Goal: Task Accomplishment & Management: Complete application form

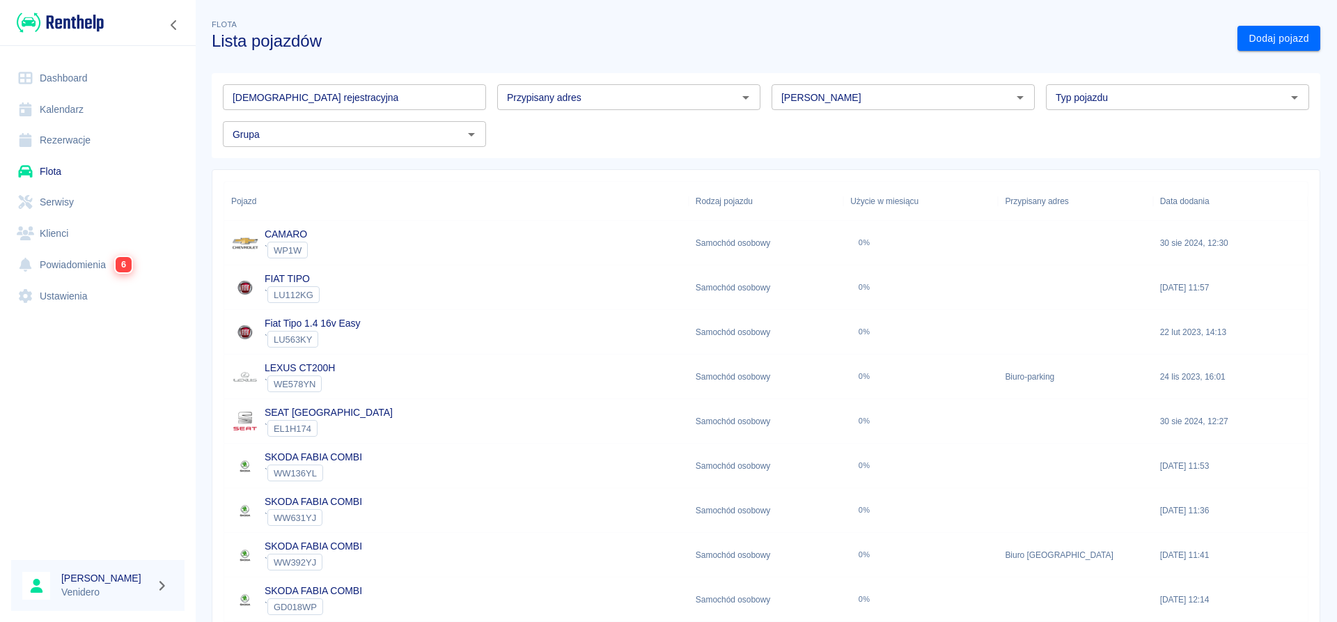
click at [68, 209] on link "Serwisy" at bounding box center [97, 202] width 173 height 31
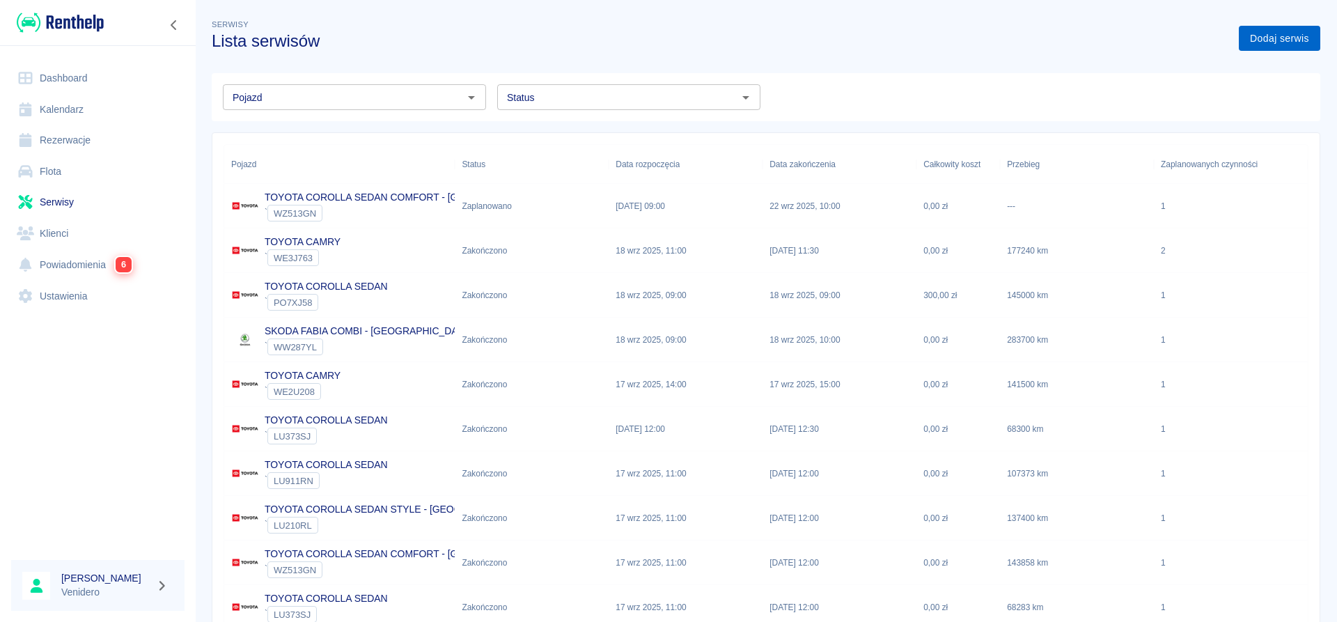
click at [1254, 42] on link "Dodaj serwis" at bounding box center [1279, 39] width 81 height 26
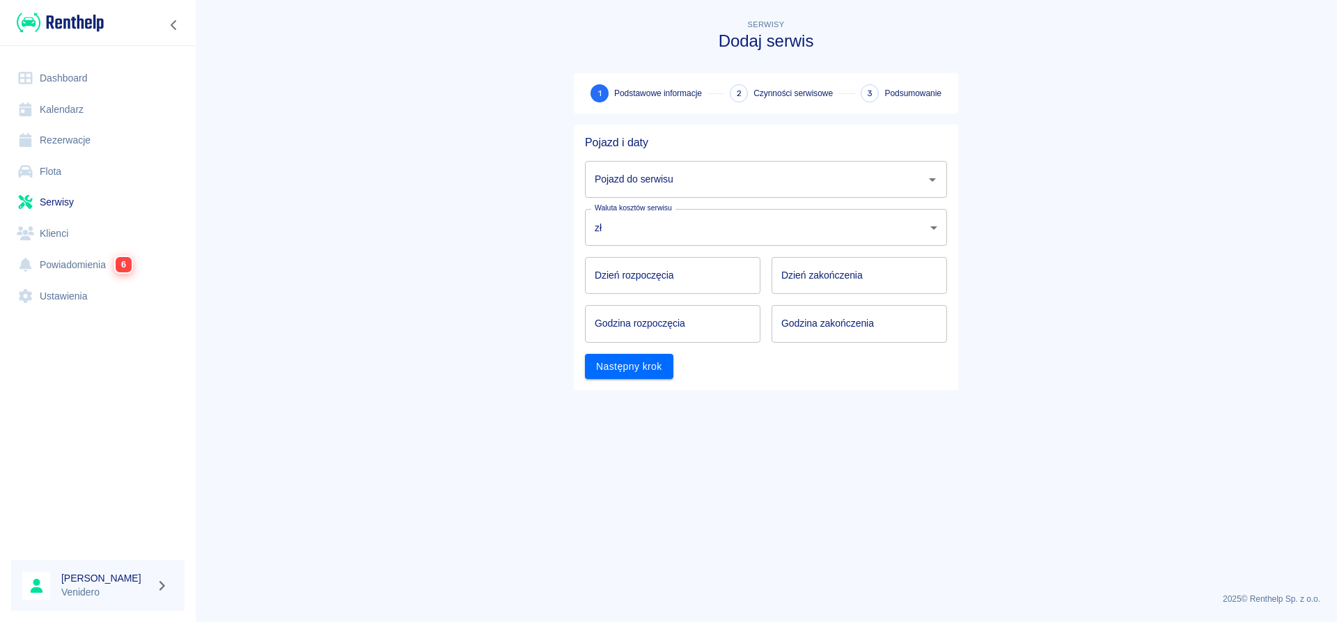
click at [719, 185] on input "Pojazd do serwisu" at bounding box center [755, 179] width 329 height 24
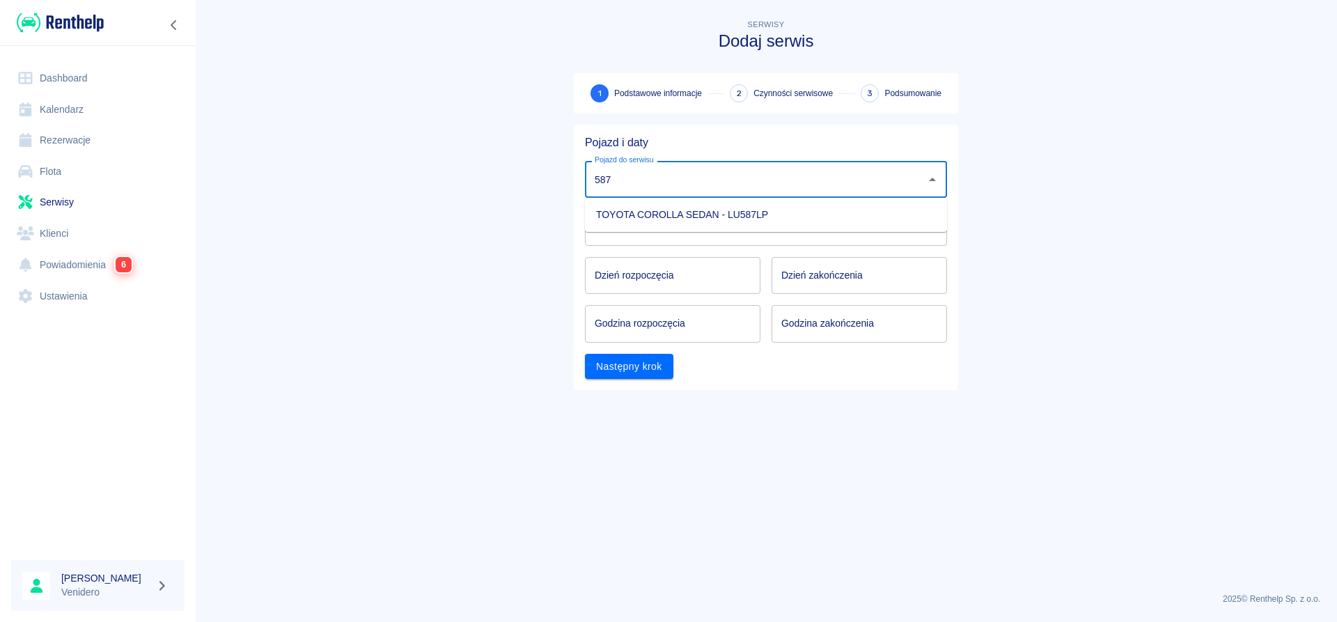
click at [704, 216] on li "TOYOTA COROLLA SEDAN - LU587LP" at bounding box center [766, 214] width 362 height 23
type input "TOYOTA COROLLA SEDAN - LU587LP"
click at [668, 280] on input "Dzień rozpoczęcia" at bounding box center [672, 275] width 175 height 37
type input "DD.MM.YYYY"
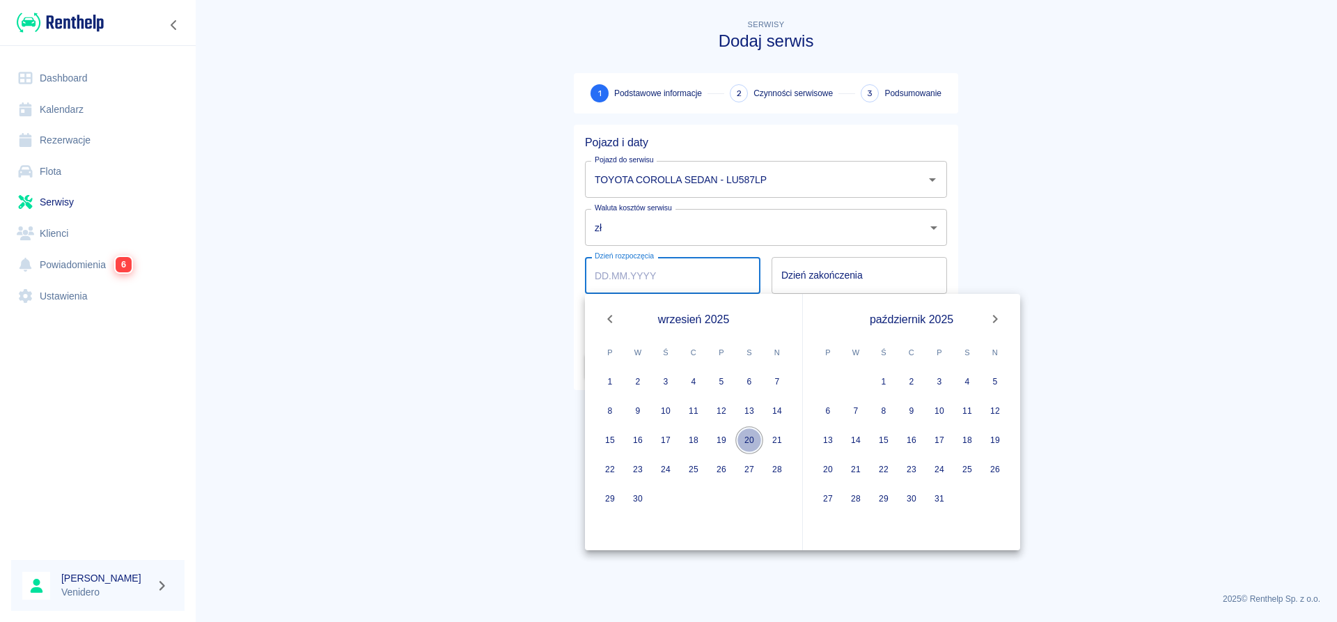
click at [752, 440] on button "20" at bounding box center [749, 440] width 28 height 28
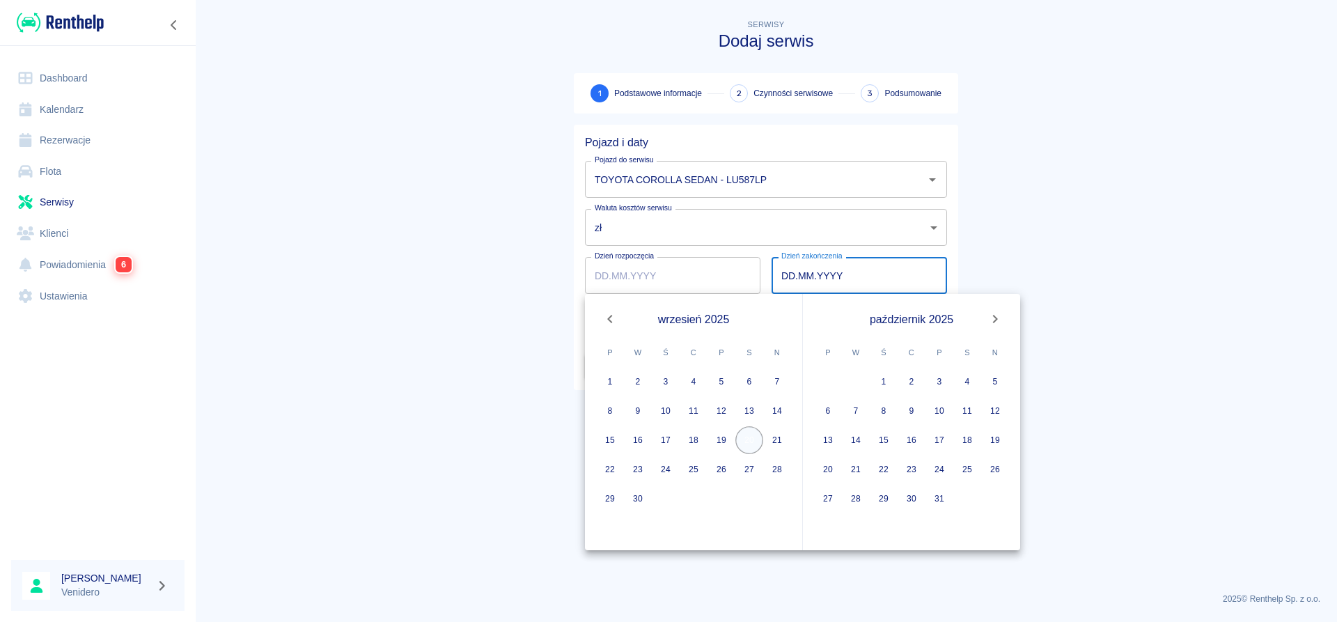
type input "[DATE]"
type input "DD.MM.YYYY"
click at [752, 440] on button "20" at bounding box center [749, 440] width 28 height 28
type input "[DATE]"
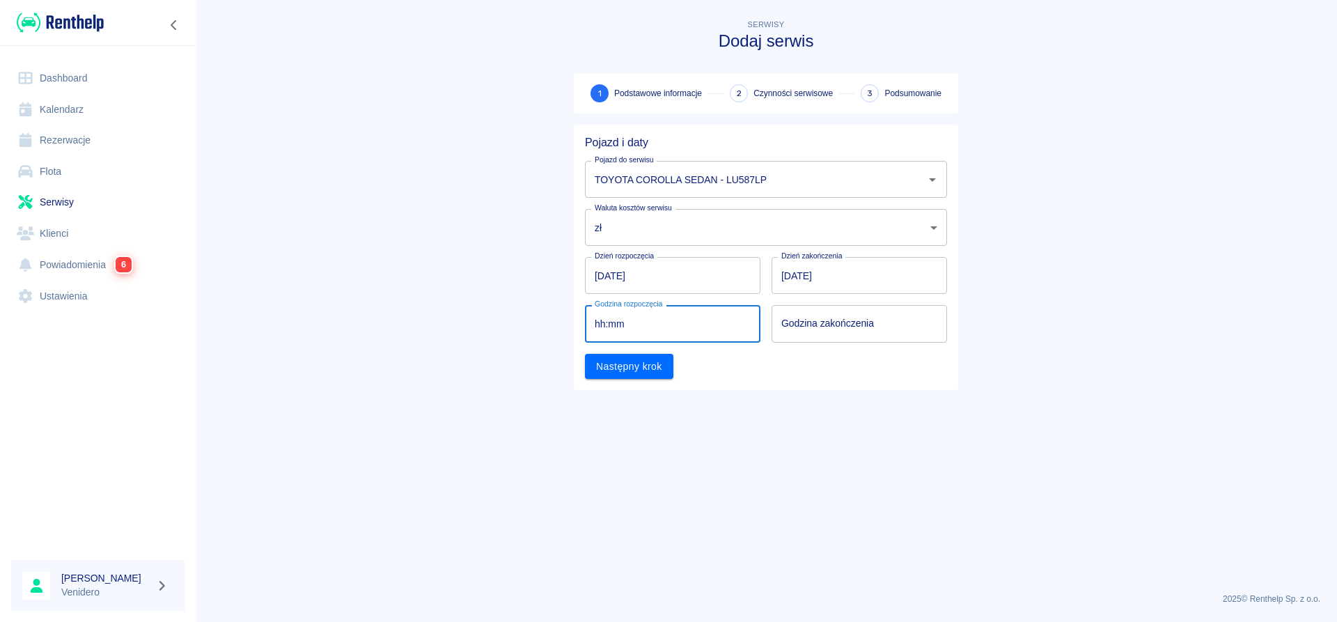
click at [682, 321] on input "hh:mm" at bounding box center [668, 323] width 166 height 37
type input "07:00"
click at [805, 322] on input "hh:mm" at bounding box center [854, 323] width 166 height 37
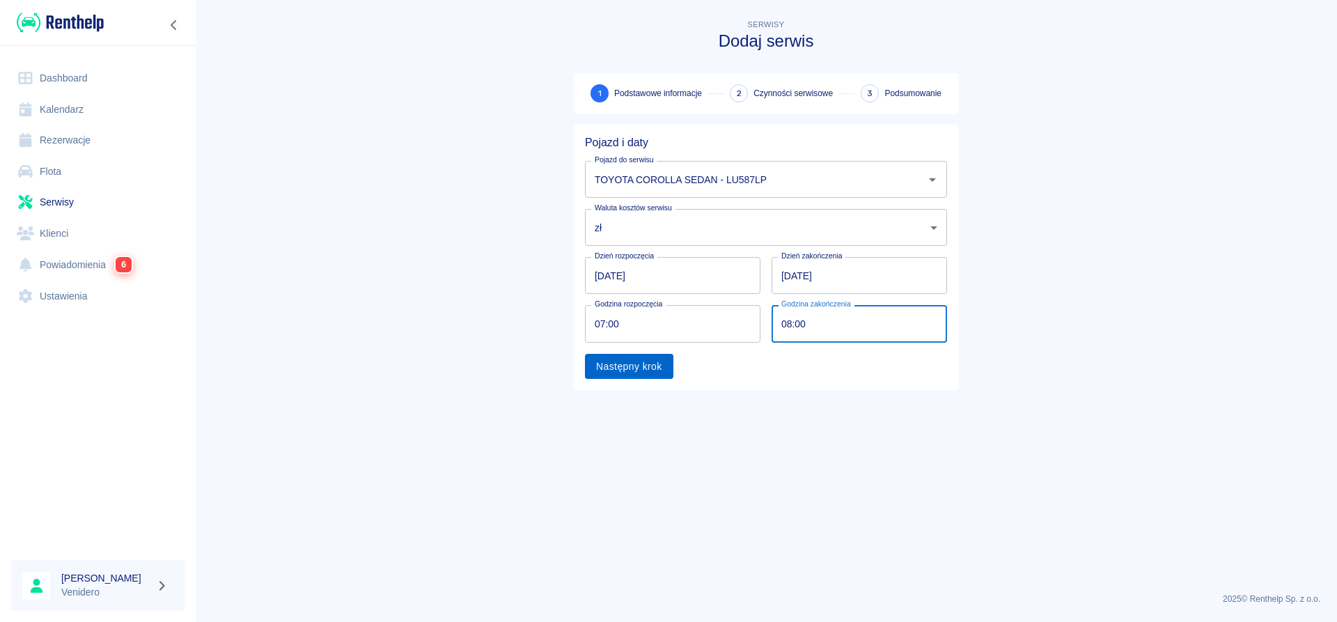
type input "08:00"
click at [657, 363] on button "Następny krok" at bounding box center [629, 367] width 88 height 26
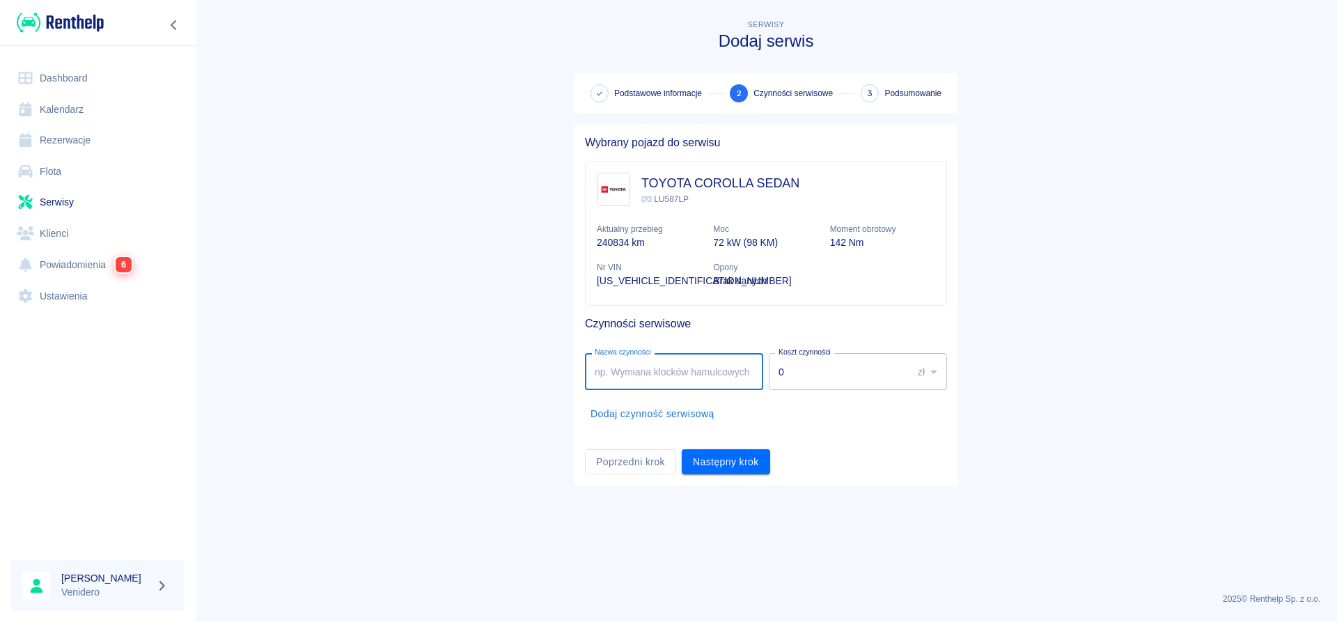
click at [654, 374] on input "Nazwa czynności" at bounding box center [674, 371] width 178 height 37
type input "Wymiana oleju + powietrze + świece. Arek"
click at [708, 466] on button "Następny krok" at bounding box center [726, 462] width 88 height 26
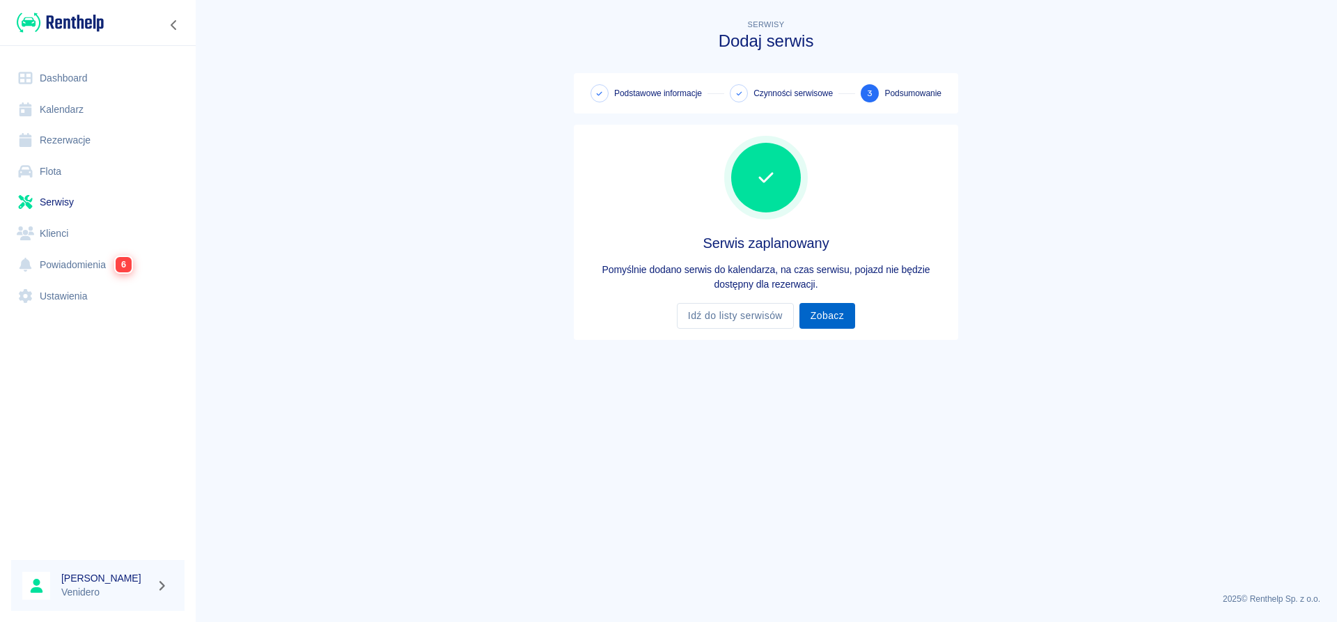
click at [833, 322] on link "Zobacz" at bounding box center [827, 316] width 56 height 26
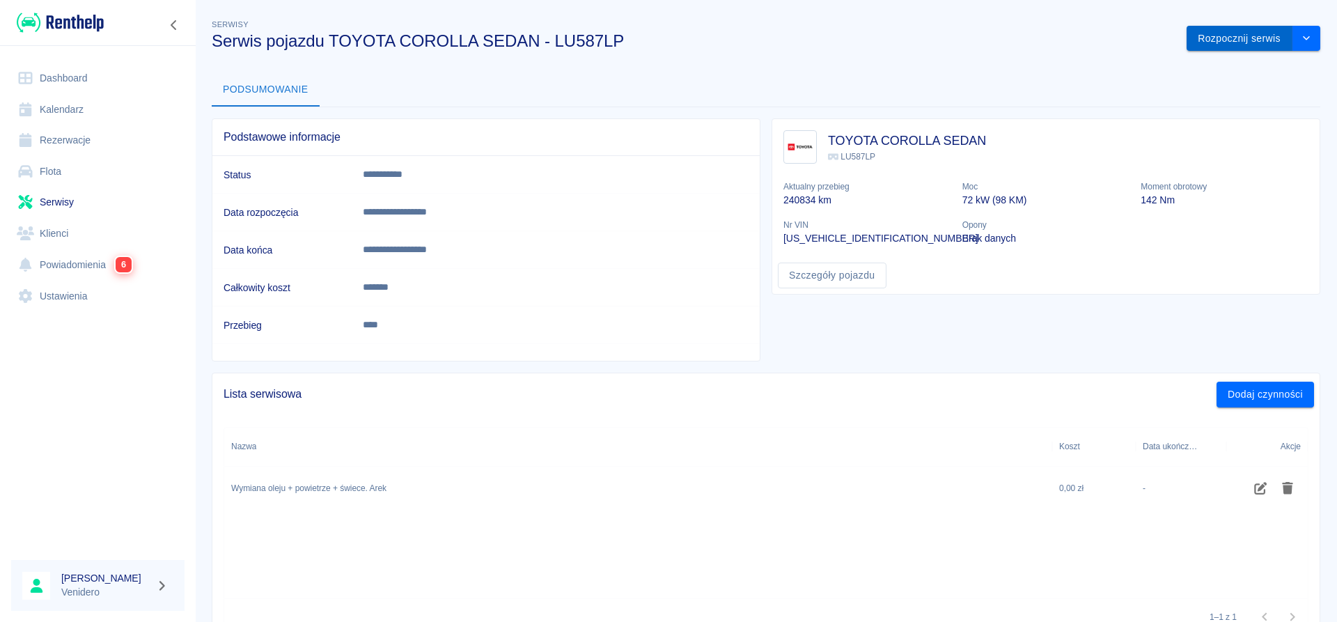
click at [1250, 38] on button "Rozpocznij serwis" at bounding box center [1239, 39] width 106 height 26
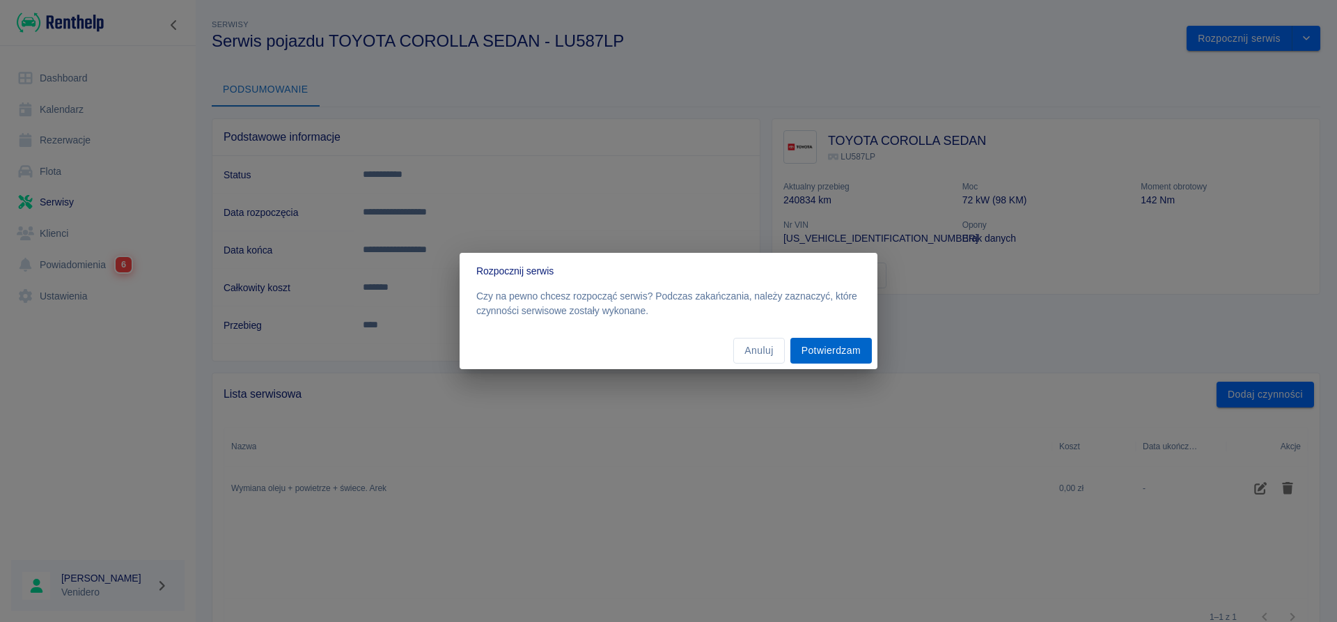
click at [839, 357] on button "Potwierdzam" at bounding box center [830, 351] width 81 height 26
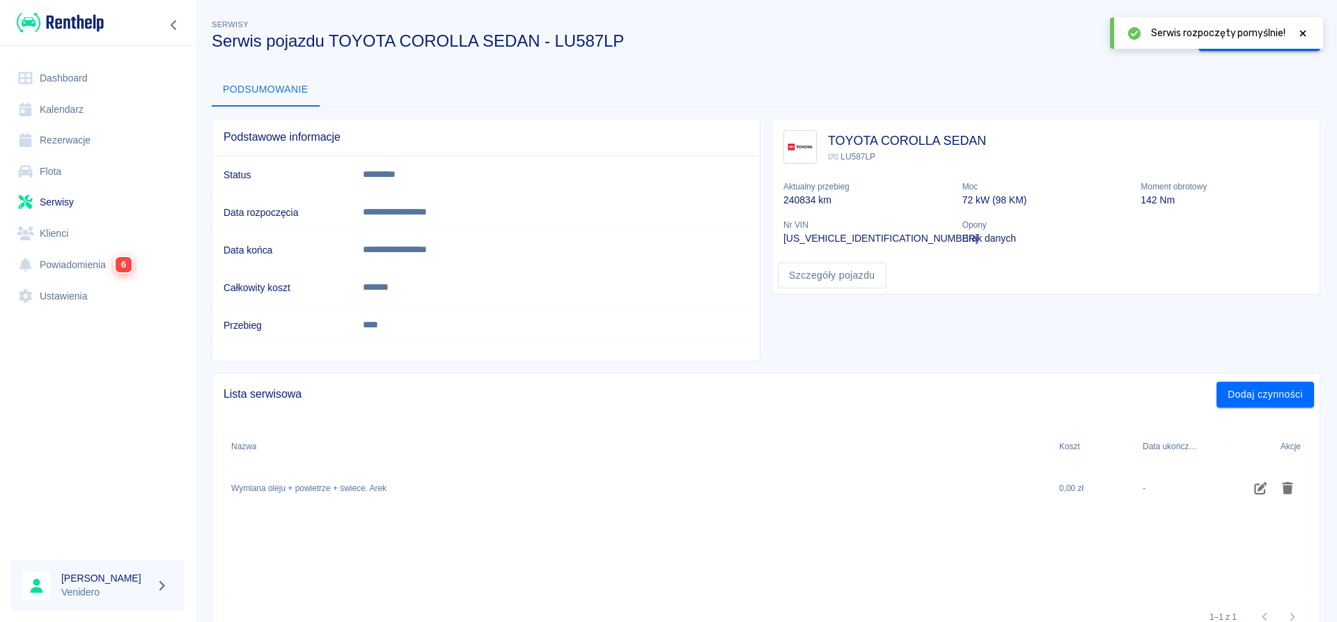
click at [1302, 33] on icon at bounding box center [1303, 33] width 6 height 6
click at [1245, 47] on button "Zakończ serwis" at bounding box center [1245, 39] width 94 height 26
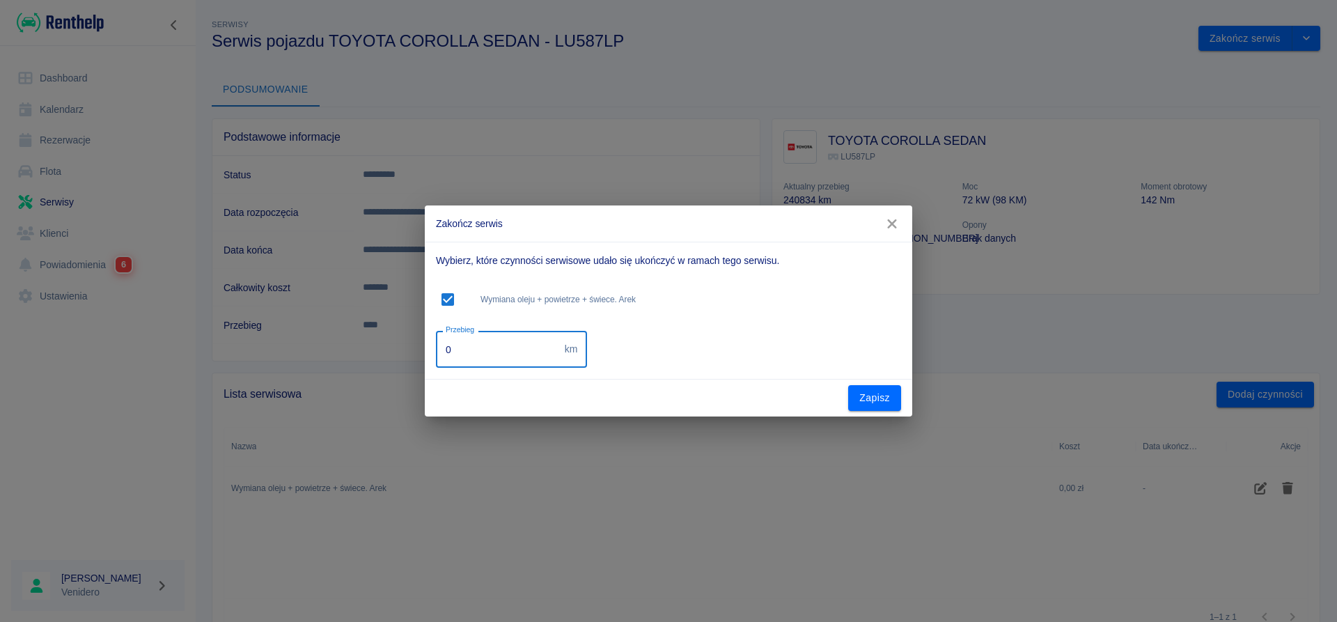
drag, startPoint x: 442, startPoint y: 354, endPoint x: 414, endPoint y: 350, distance: 28.9
click at [436, 350] on input "0" at bounding box center [497, 349] width 123 height 37
type input "259470"
click at [862, 400] on button "Zapisz" at bounding box center [874, 398] width 53 height 26
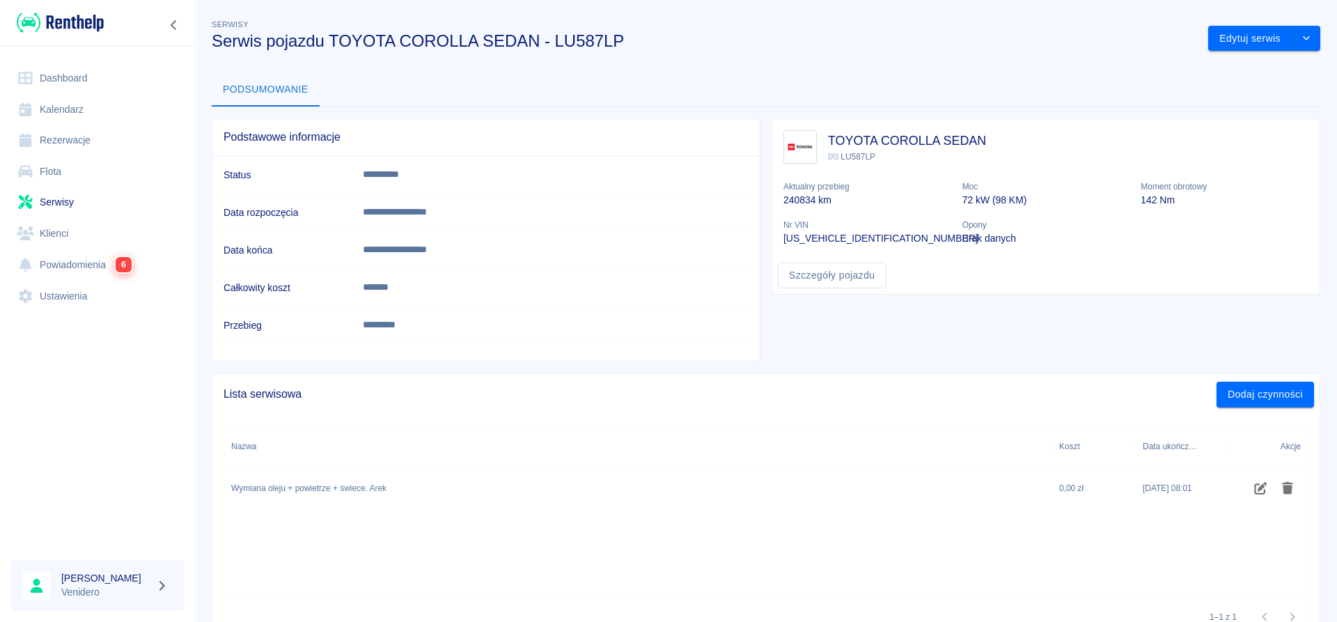
drag, startPoint x: 56, startPoint y: 175, endPoint x: 77, endPoint y: 157, distance: 27.6
click at [56, 173] on link "Flota" at bounding box center [97, 171] width 173 height 31
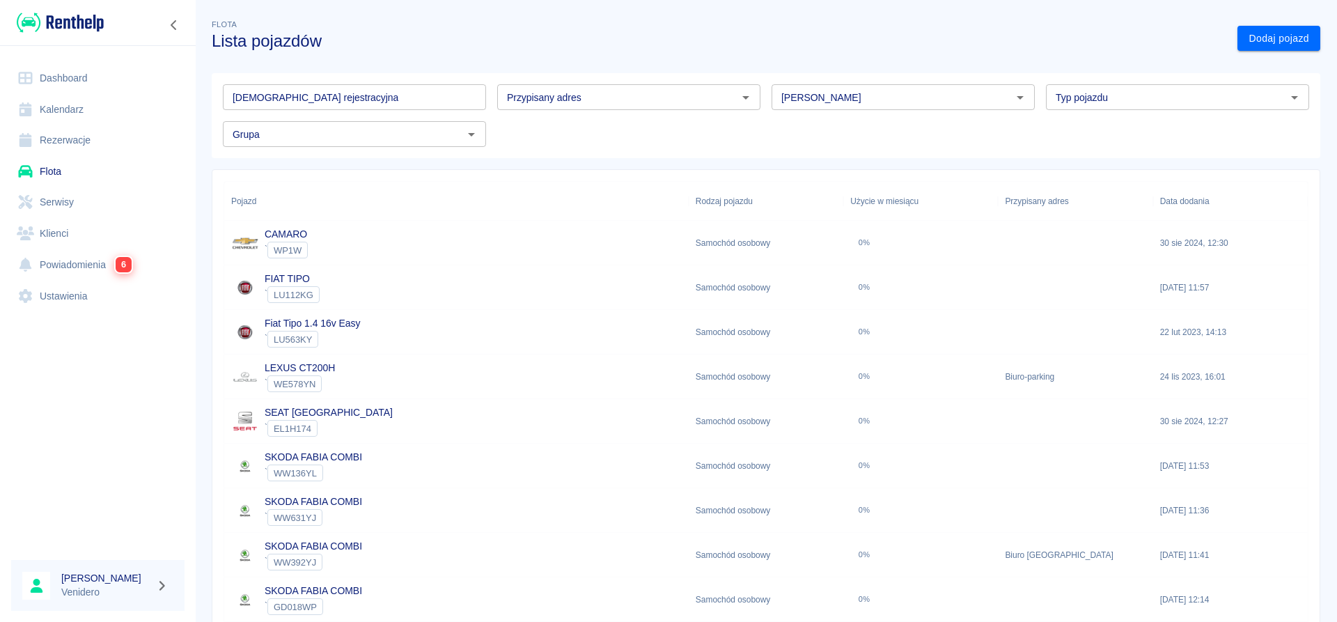
click at [297, 98] on input "[DEMOGRAPHIC_DATA] rejestracyjna" at bounding box center [354, 97] width 263 height 26
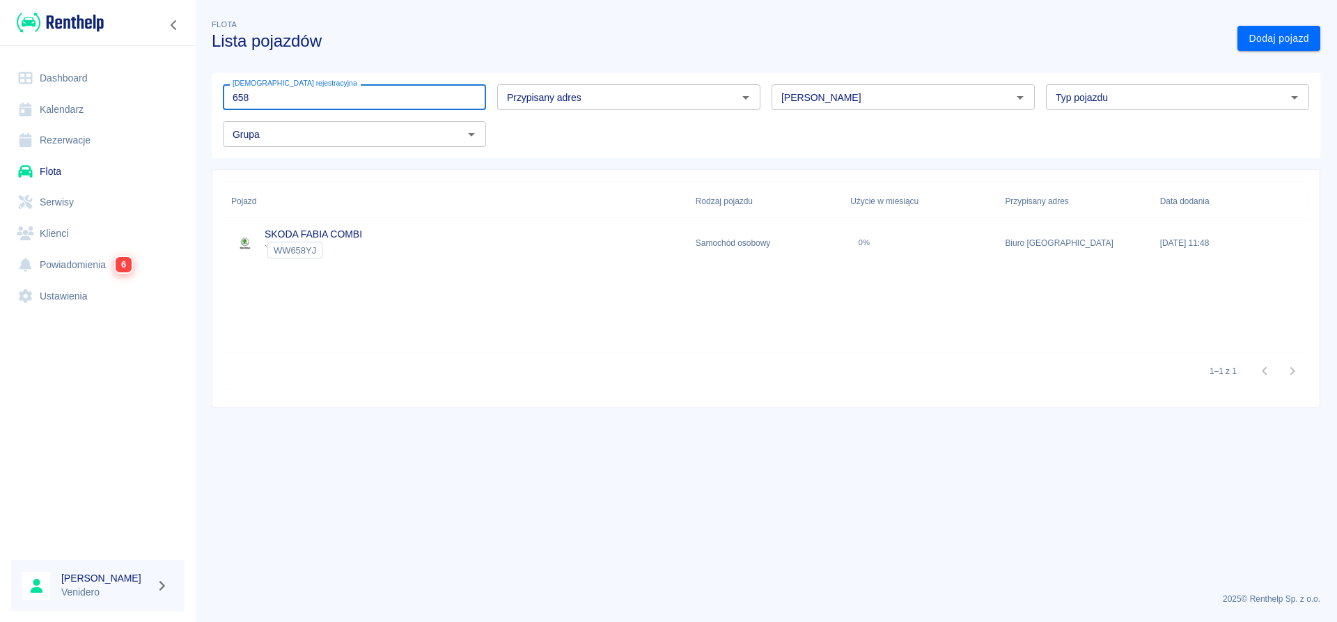
type input "658"
click at [336, 230] on link "SKODA FABIA COMBI" at bounding box center [313, 233] width 97 height 11
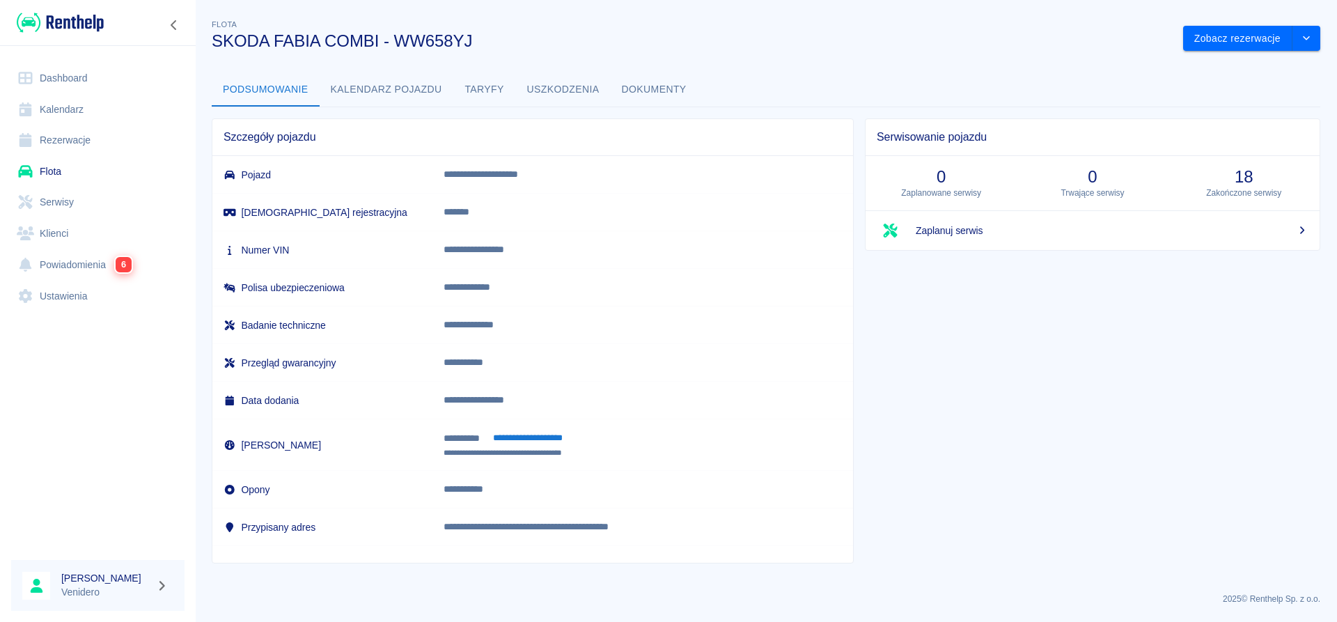
click at [58, 175] on link "Flota" at bounding box center [97, 171] width 173 height 31
click at [641, 93] on button "Dokumenty" at bounding box center [654, 89] width 87 height 33
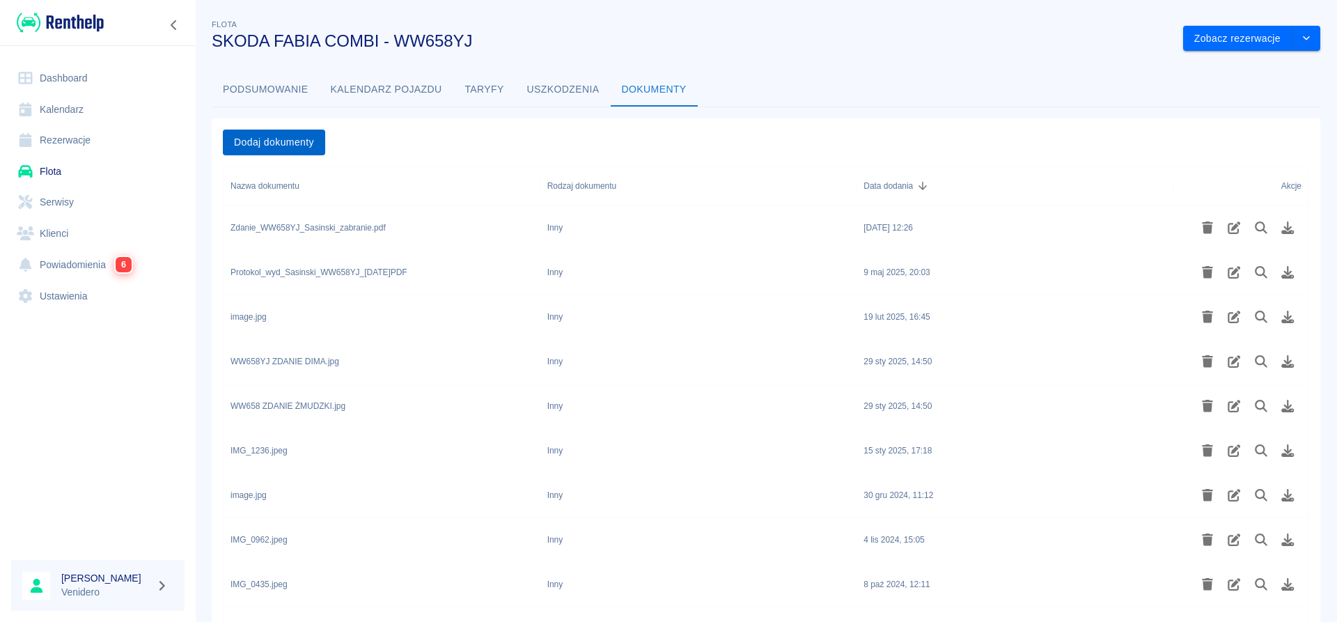
click at [253, 146] on button "Dodaj dokumenty" at bounding box center [274, 143] width 102 height 26
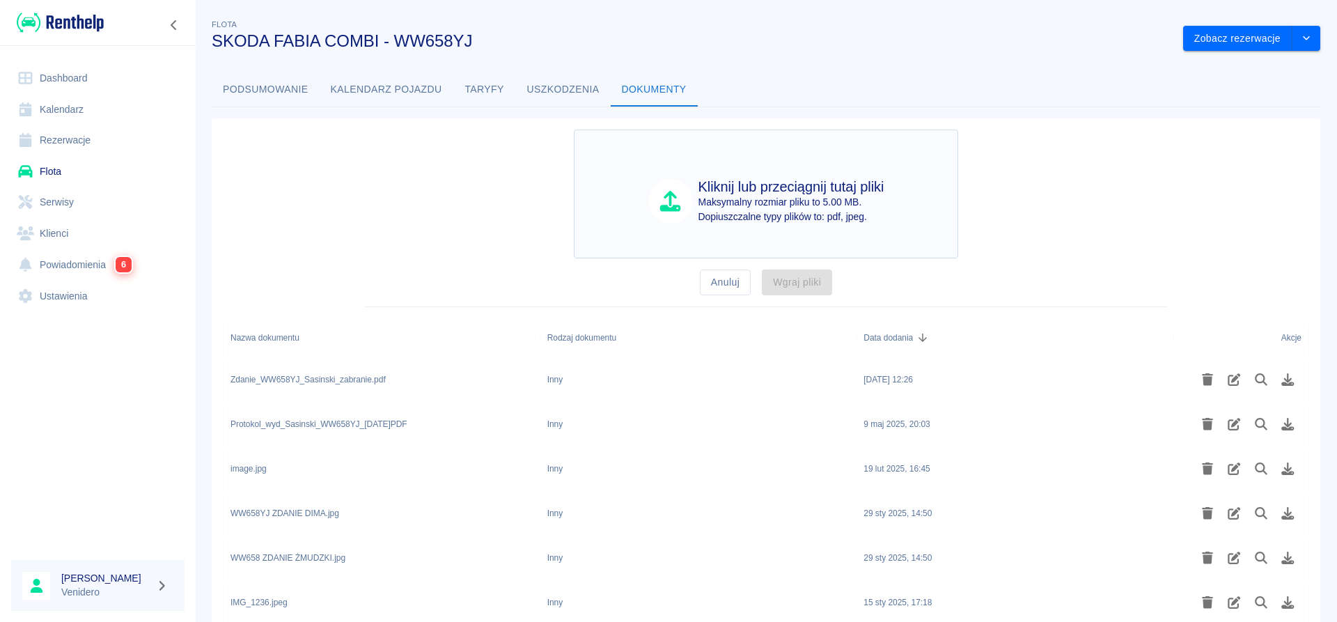
click at [783, 196] on p "Maksymalny rozmiar pliku to 5.00 MB." at bounding box center [791, 202] width 186 height 15
type input "C:\fakepath\Wydanie_WW658YJ_Macura.pdf"
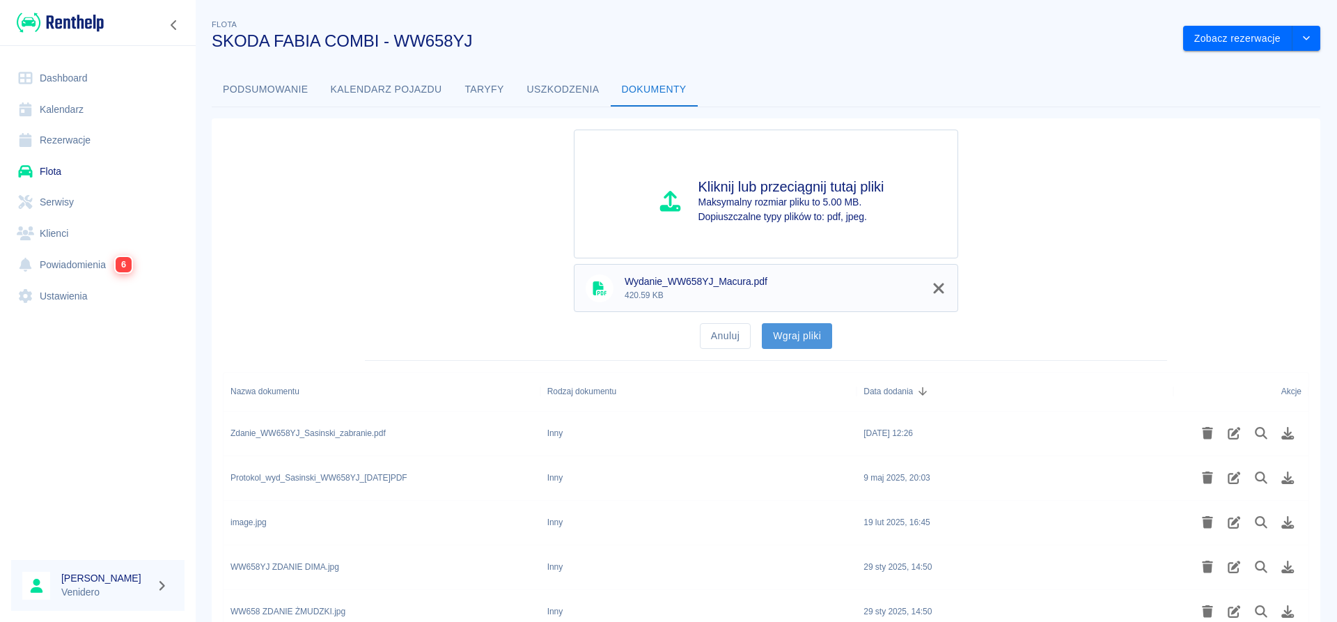
click at [801, 331] on button "Wgraj pliki" at bounding box center [797, 336] width 70 height 26
